Goal: Communication & Community: Answer question/provide support

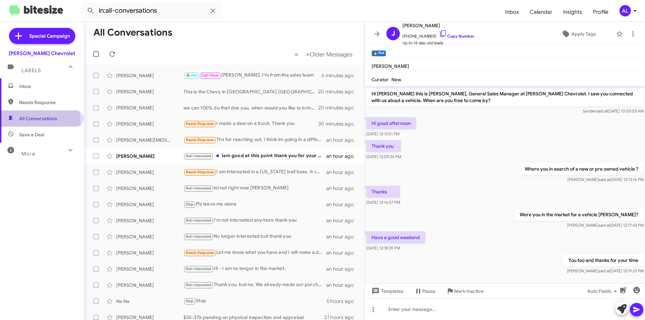
click at [36, 123] on span "All Conversations" at bounding box center [42, 119] width 84 height 16
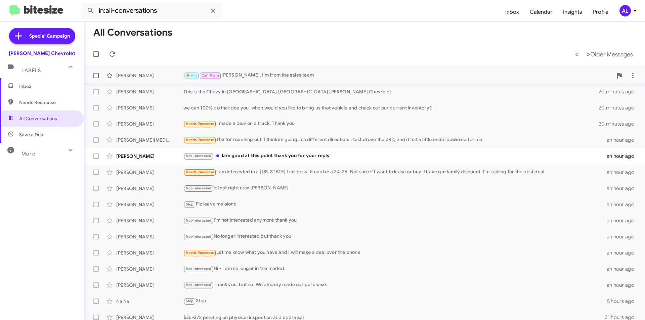
click at [279, 76] on div "🔥 Hot Call Them [PERSON_NAME], I'm from the sales team" at bounding box center [397, 76] width 429 height 8
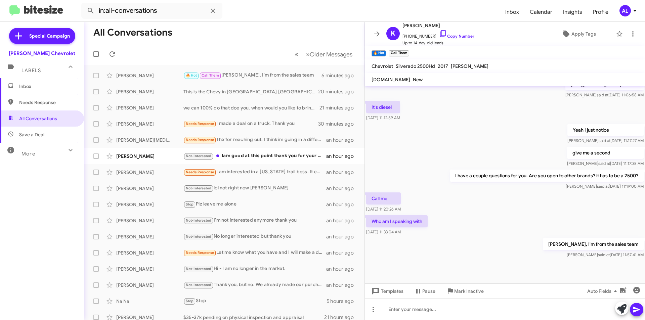
scroll to position [247, 0]
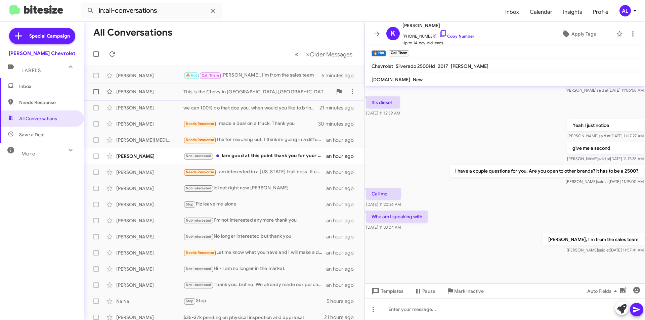
click at [233, 92] on div "This is the Chevy in [GEOGRAPHIC_DATA] [GEOGRAPHIC_DATA] [PERSON_NAME] Chevrolet" at bounding box center [257, 91] width 149 height 7
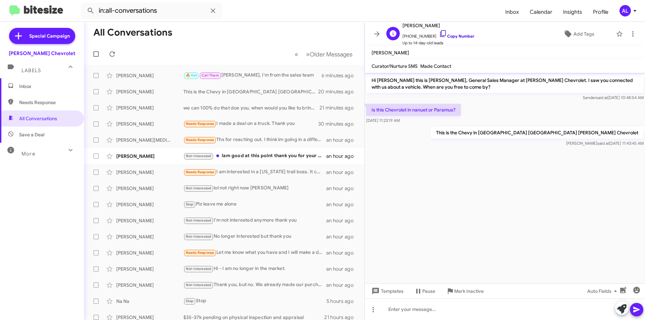
click at [439, 33] on icon at bounding box center [443, 34] width 8 height 8
click at [257, 115] on span "[PERSON_NAME] we can 100% do that doe you, when would you like to bring us that…" at bounding box center [224, 108] width 280 height 16
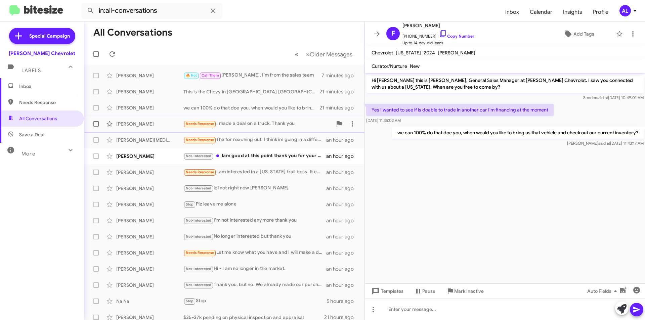
click at [258, 124] on div "Needs Response I made a deal on a truck. Thank you" at bounding box center [257, 124] width 149 height 8
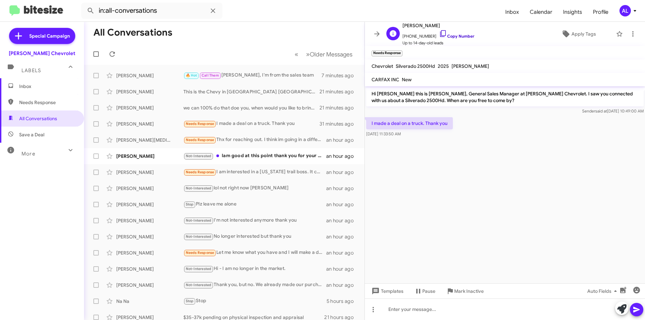
click at [439, 33] on icon at bounding box center [443, 34] width 8 height 8
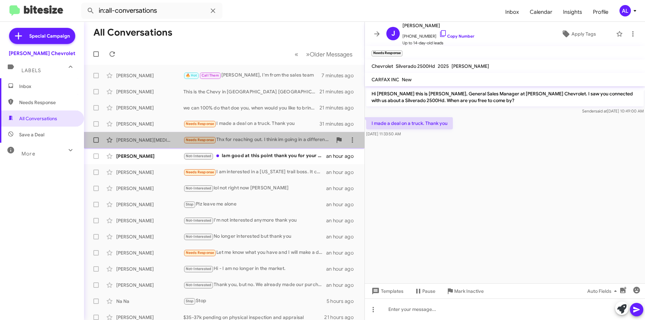
click at [242, 141] on div "Needs Response Thx for reaching out. I think im going in a different direction.…" at bounding box center [257, 140] width 149 height 8
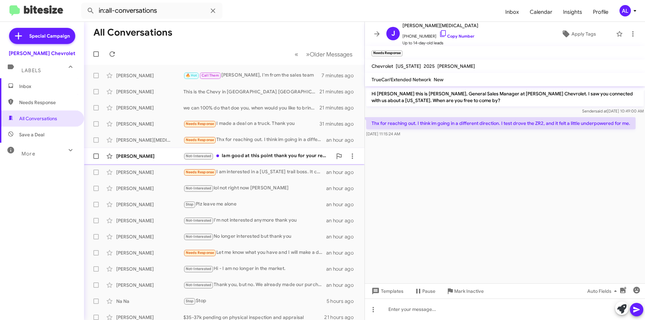
click at [259, 157] on div "Not-Interested Iam good at this point thank you for your reply" at bounding box center [257, 156] width 149 height 8
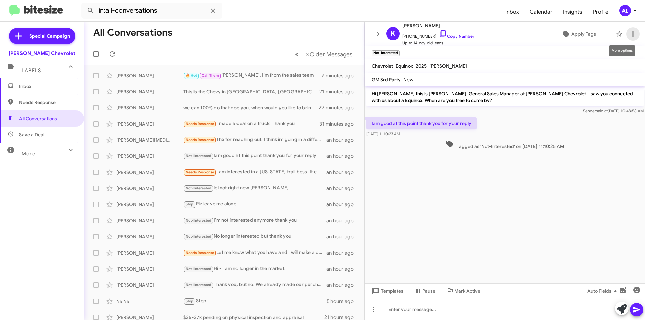
click at [629, 28] on button at bounding box center [632, 33] width 13 height 13
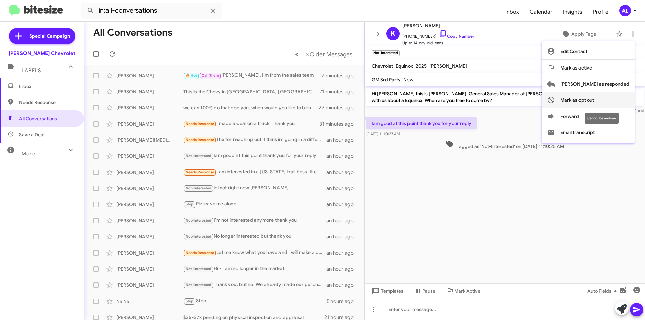
click at [594, 101] on span "Mark as opt out" at bounding box center [577, 100] width 34 height 16
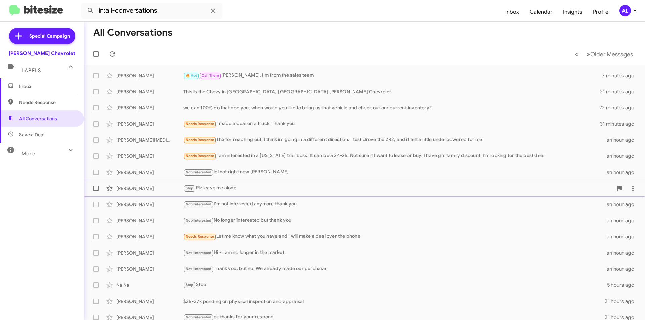
click at [226, 190] on div "Stop Plz leave me alone" at bounding box center [397, 188] width 429 height 8
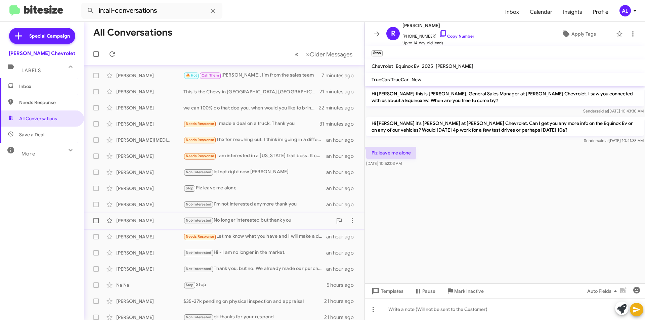
scroll to position [34, 0]
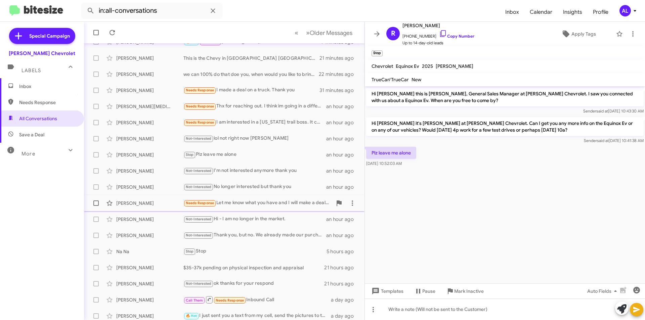
click at [273, 209] on div "[PERSON_NAME] Needs Response Let me know what you have and I will make a deal o…" at bounding box center [224, 202] width 270 height 13
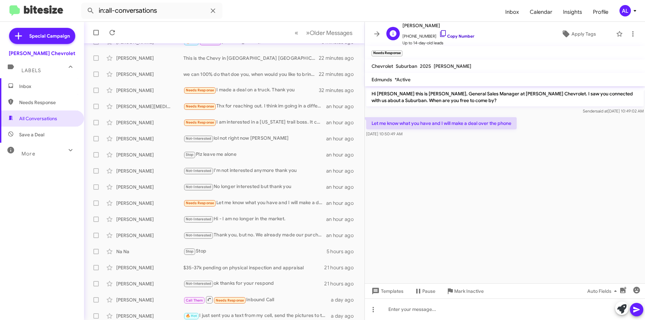
click at [439, 36] on icon at bounding box center [443, 34] width 8 height 8
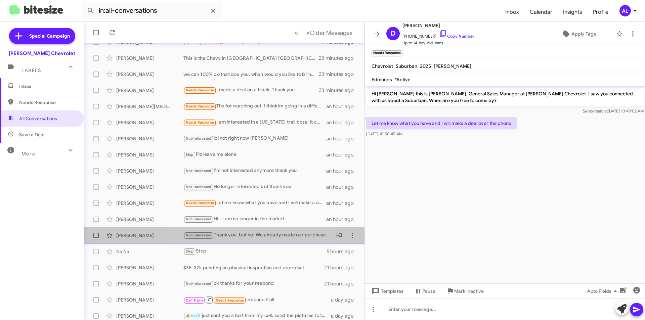
click at [230, 239] on div "Not-Interested Thank you, but no. We already made our purchase." at bounding box center [257, 235] width 149 height 8
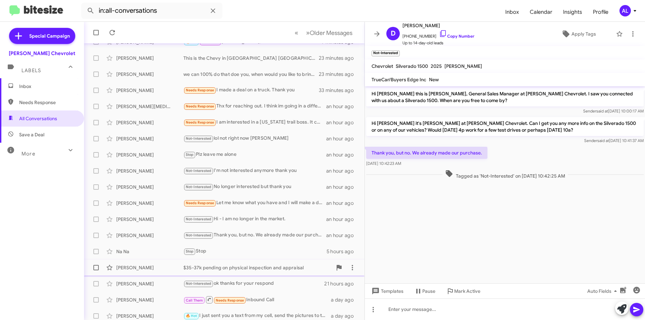
click at [268, 269] on div "$35-37k pending on physical inspection and appraisal" at bounding box center [257, 267] width 149 height 7
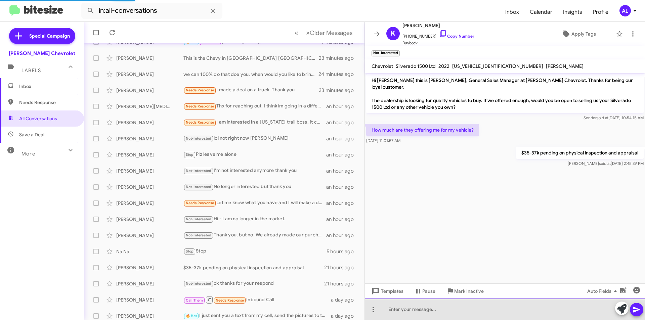
click at [460, 308] on div at bounding box center [505, 309] width 280 height 21
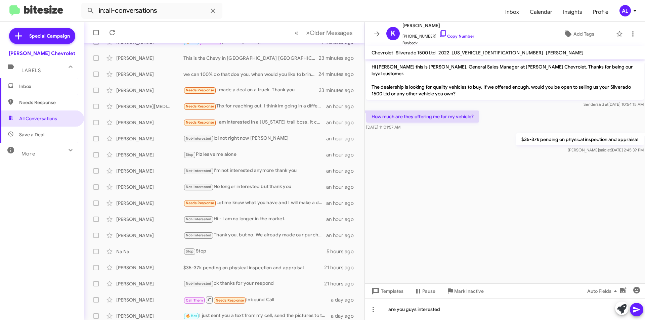
click at [639, 308] on icon at bounding box center [636, 310] width 8 height 8
